Goal: Check status

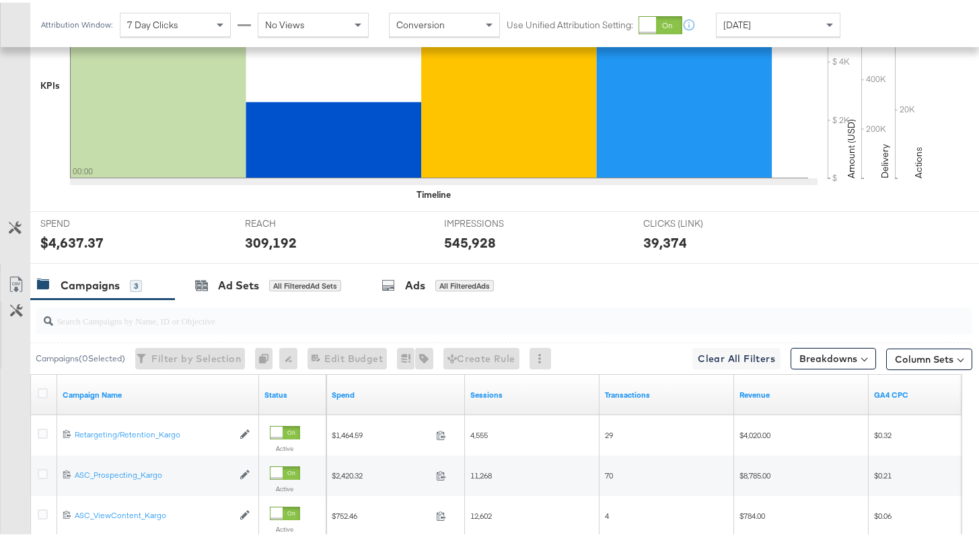
scroll to position [515, 0]
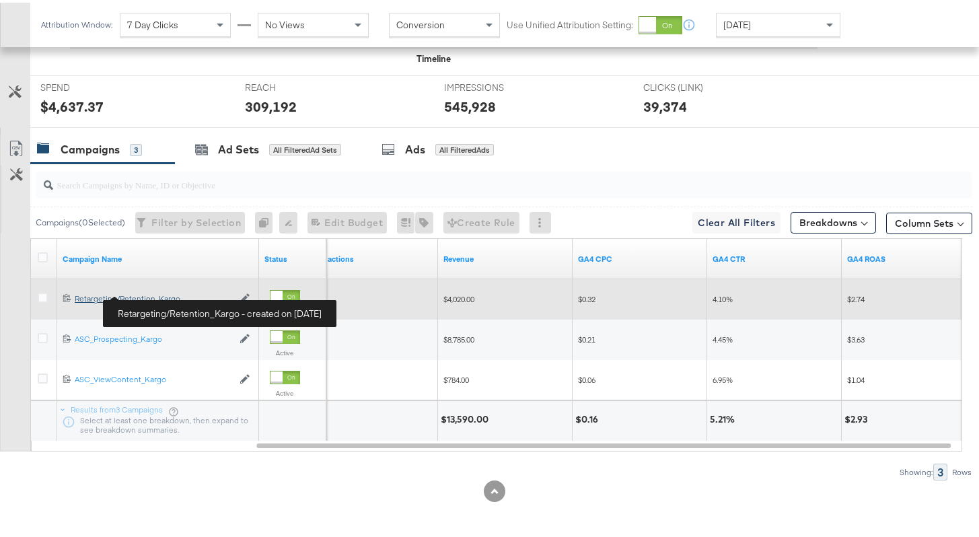
click at [118, 293] on div "Retargeting/Retention_Kargo Retargeting/Retention_Kargo" at bounding box center [154, 296] width 158 height 11
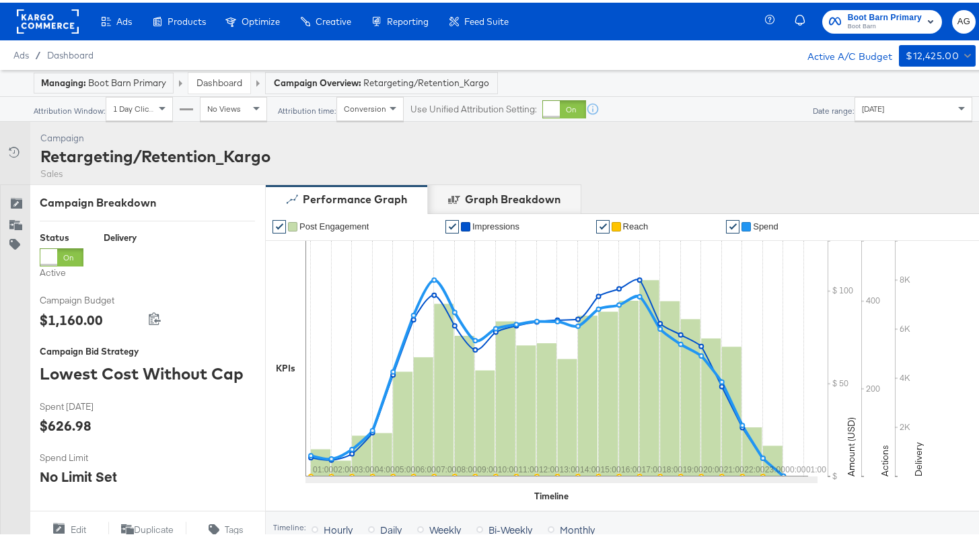
click at [215, 76] on link "Dashboard" at bounding box center [219, 80] width 46 height 12
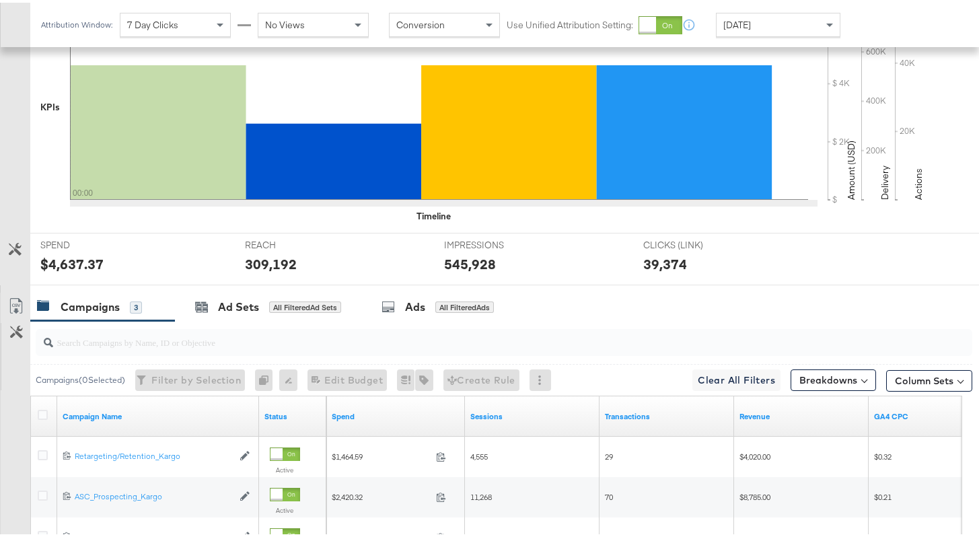
scroll to position [358, 0]
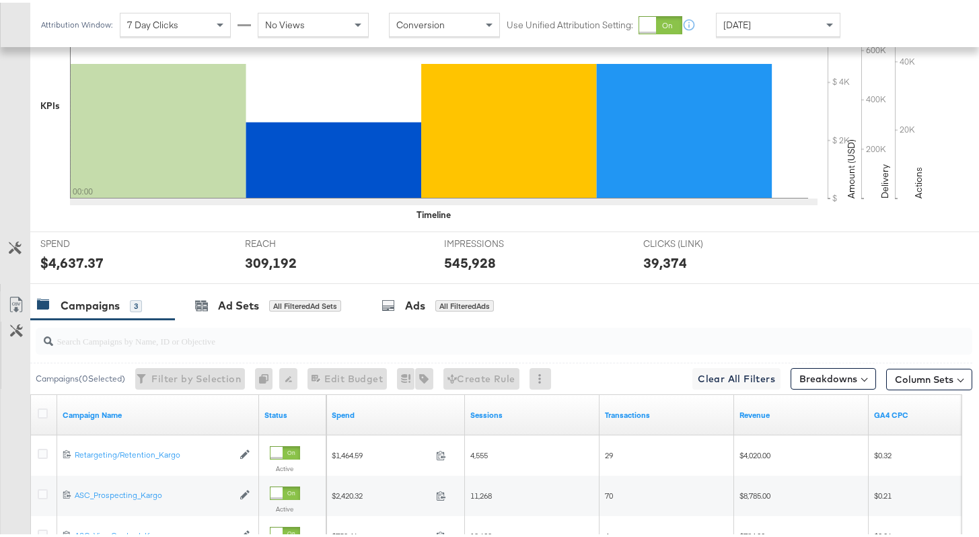
click at [658, 227] on div "✔ Clicks (Link) ✔ Reach ✔ Impressions ✔ Spend KPIs [DATE] Reach: 309,192 00:00 …" at bounding box center [509, 97] width 958 height 263
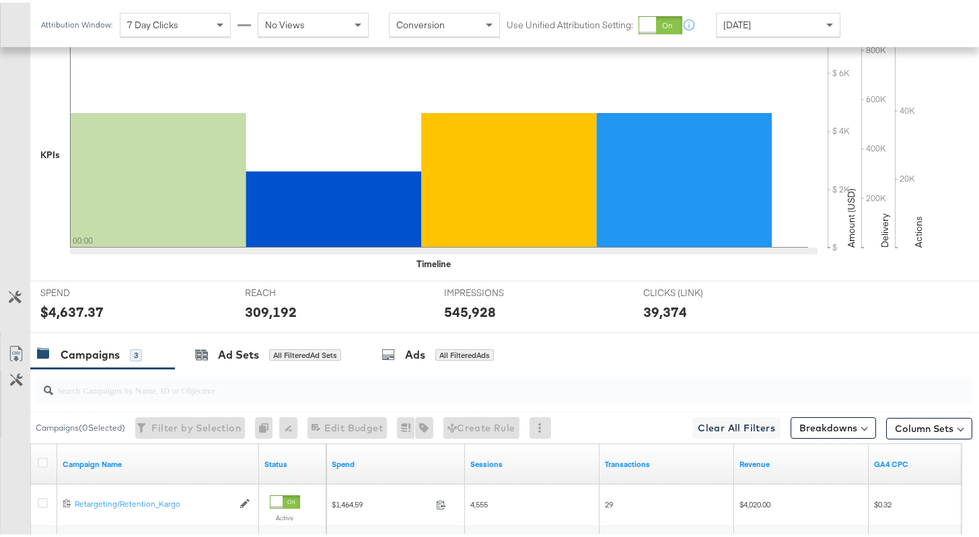
scroll to position [515, 0]
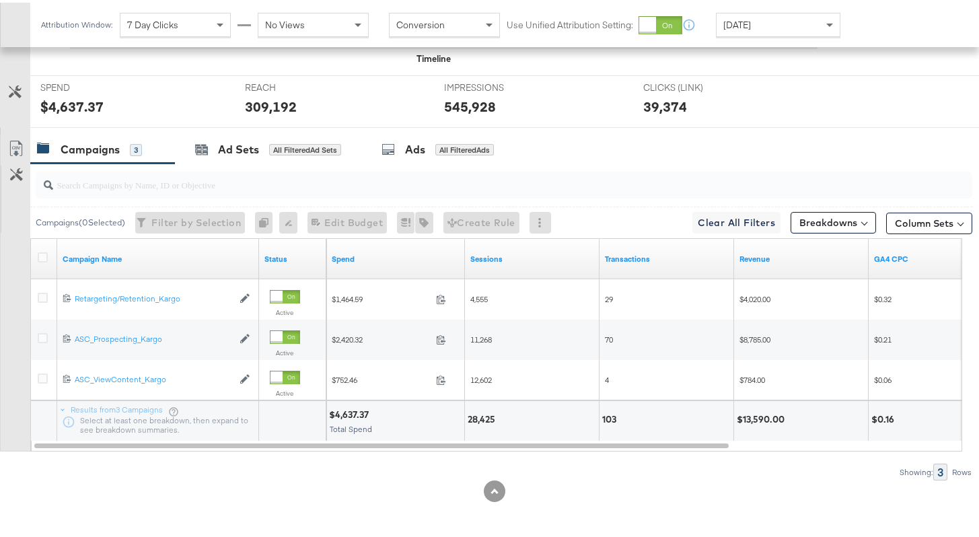
click at [747, 25] on span "[DATE]" at bounding box center [737, 22] width 28 height 12
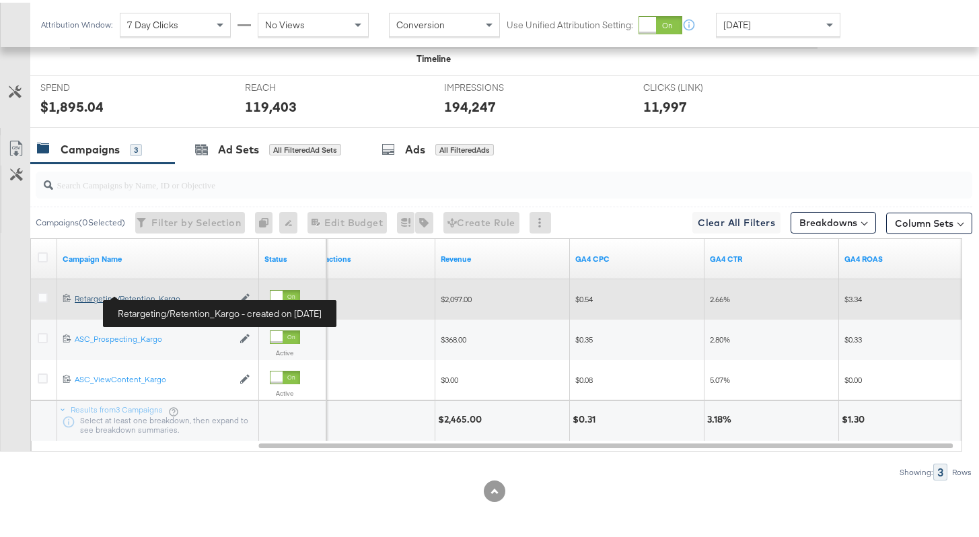
click at [151, 291] on div "Retargeting/Retention_Kargo Retargeting/Retention_Kargo" at bounding box center [154, 296] width 158 height 11
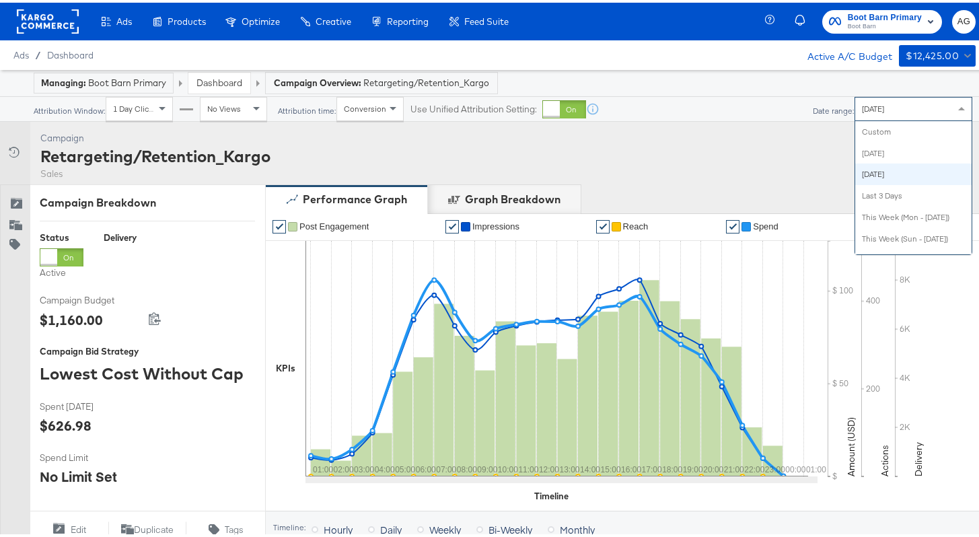
click at [960, 112] on span at bounding box center [962, 106] width 17 height 23
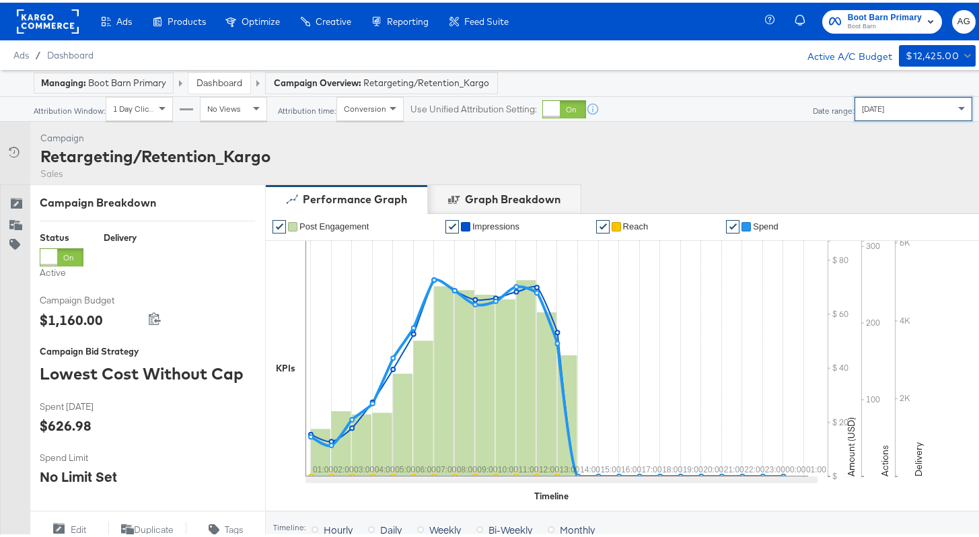
click at [207, 74] on link "Dashboard" at bounding box center [219, 80] width 46 height 12
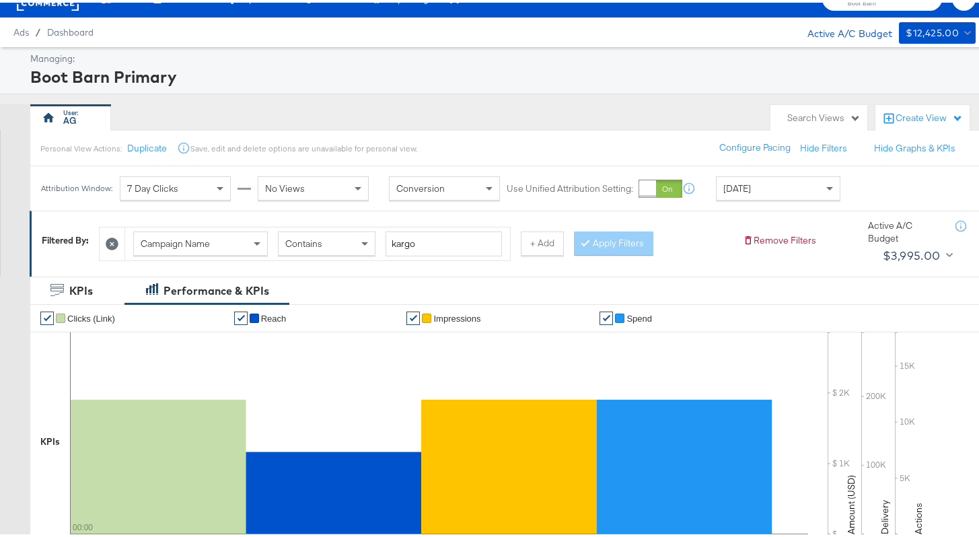
scroll to position [24, 0]
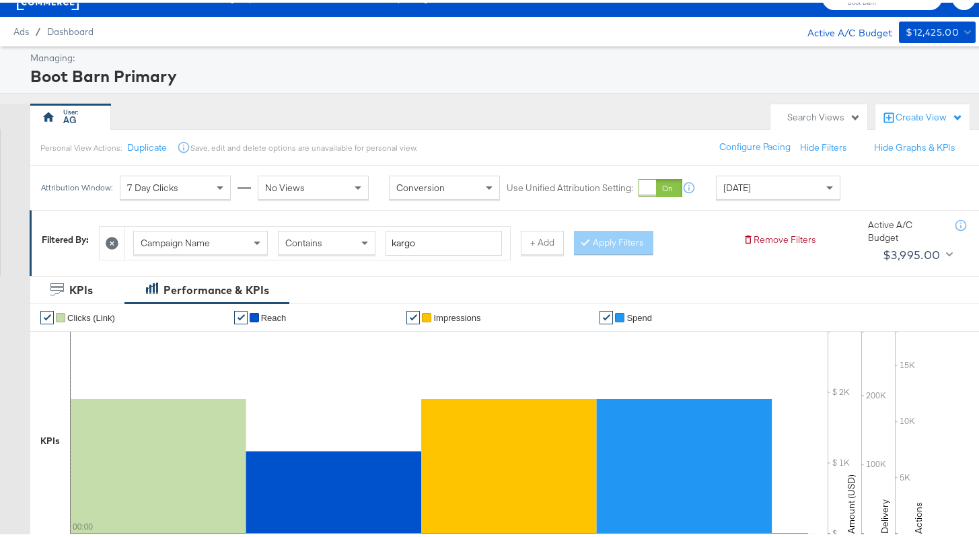
click at [939, 32] on div "$12,425.00" at bounding box center [931, 30] width 53 height 17
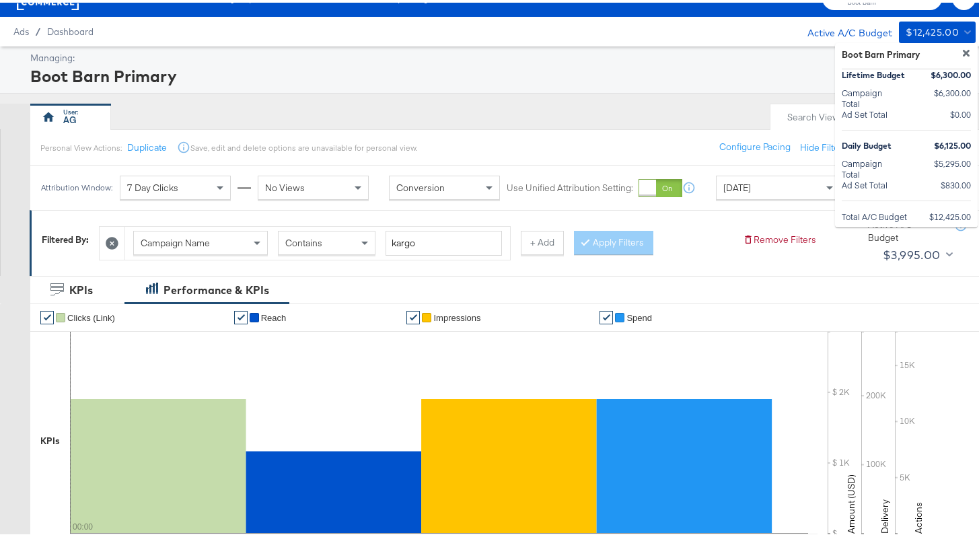
click at [939, 32] on div at bounding box center [494, 268] width 989 height 537
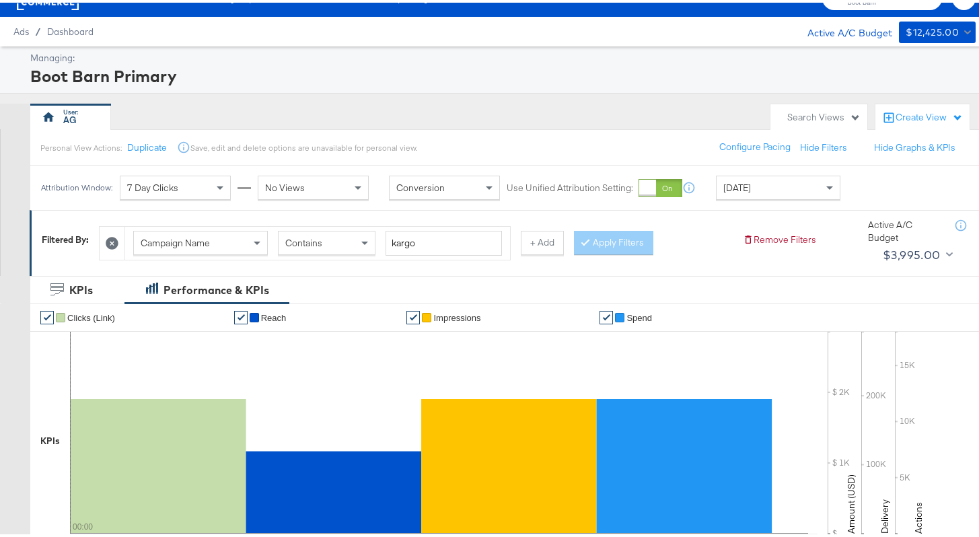
click at [854, 30] on div "Active A/C Budget" at bounding box center [842, 29] width 99 height 20
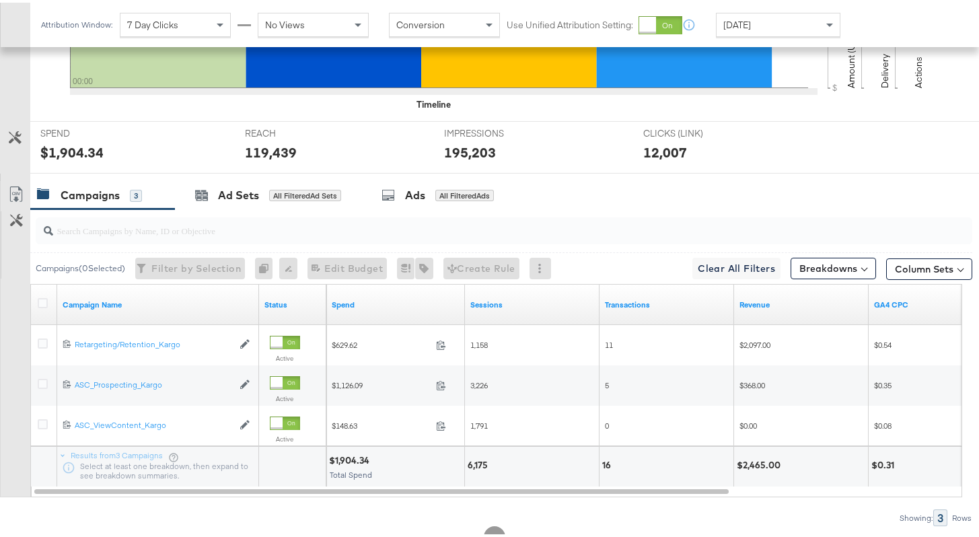
scroll to position [467, 0]
